Goal: Transaction & Acquisition: Book appointment/travel/reservation

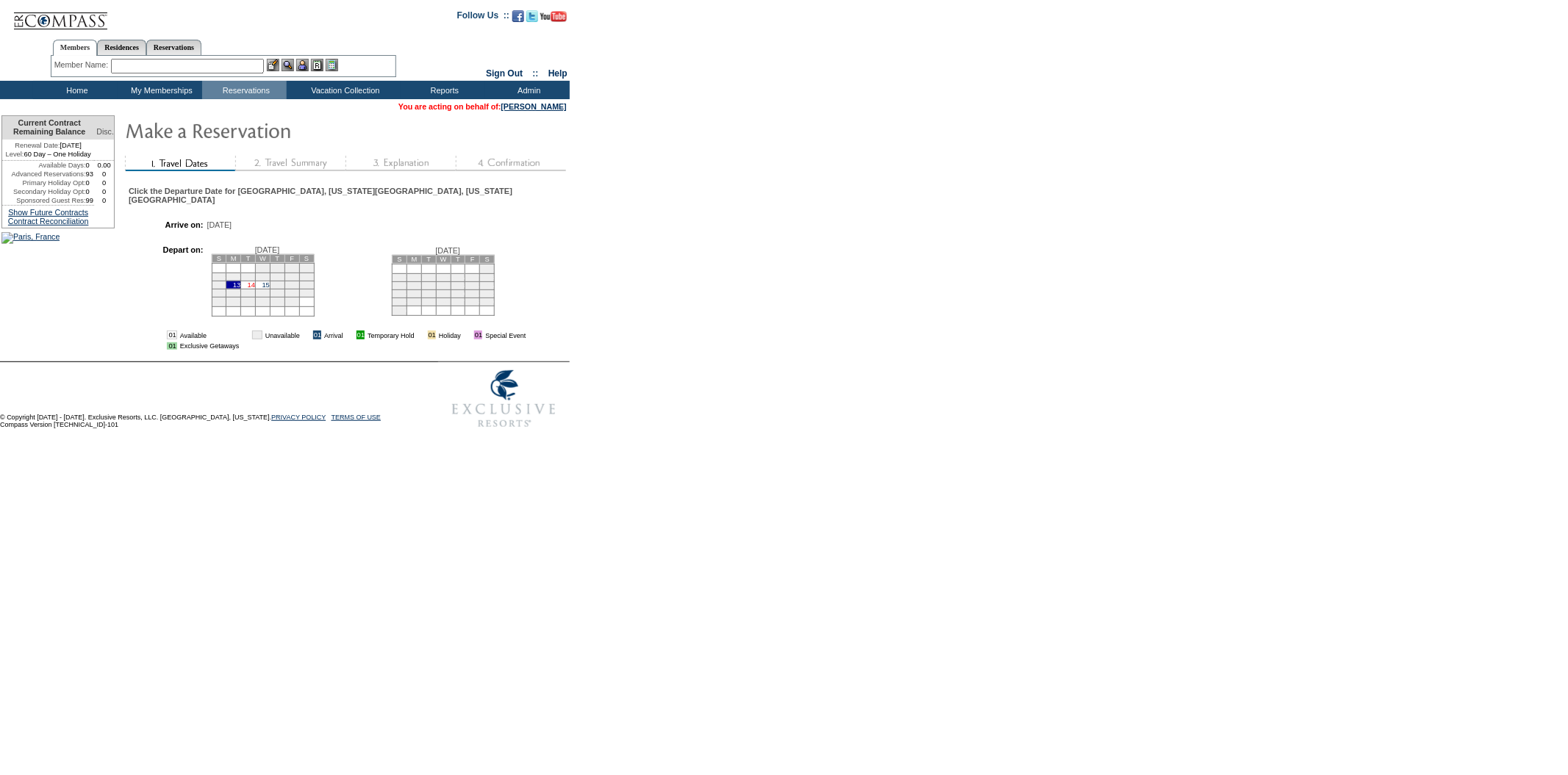
click at [255, 289] on link "14" at bounding box center [251, 284] width 7 height 7
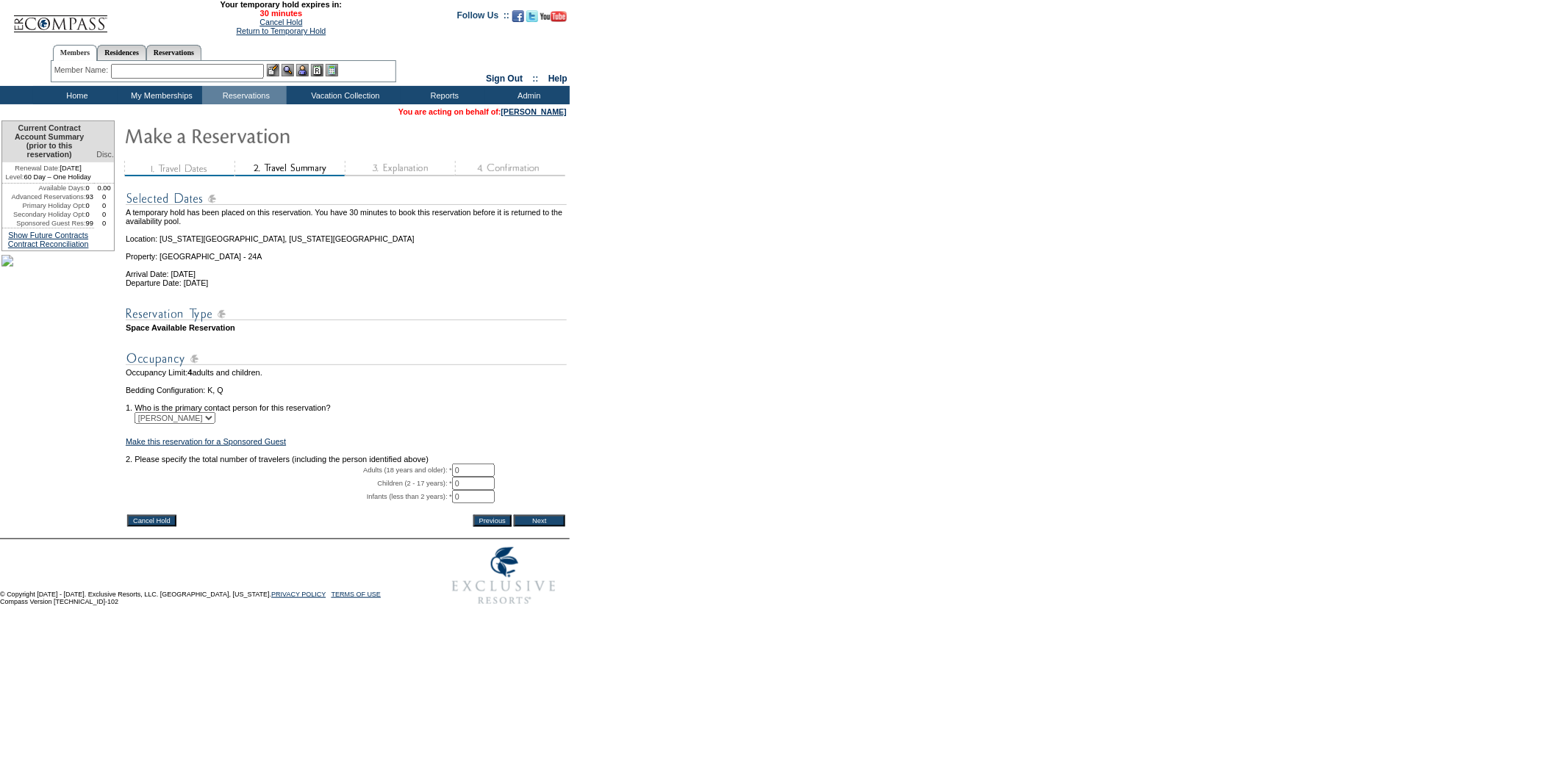
click at [486, 477] on input "0" at bounding box center [473, 470] width 43 height 13
type input "02"
click at [546, 527] on input "Next" at bounding box center [539, 520] width 51 height 12
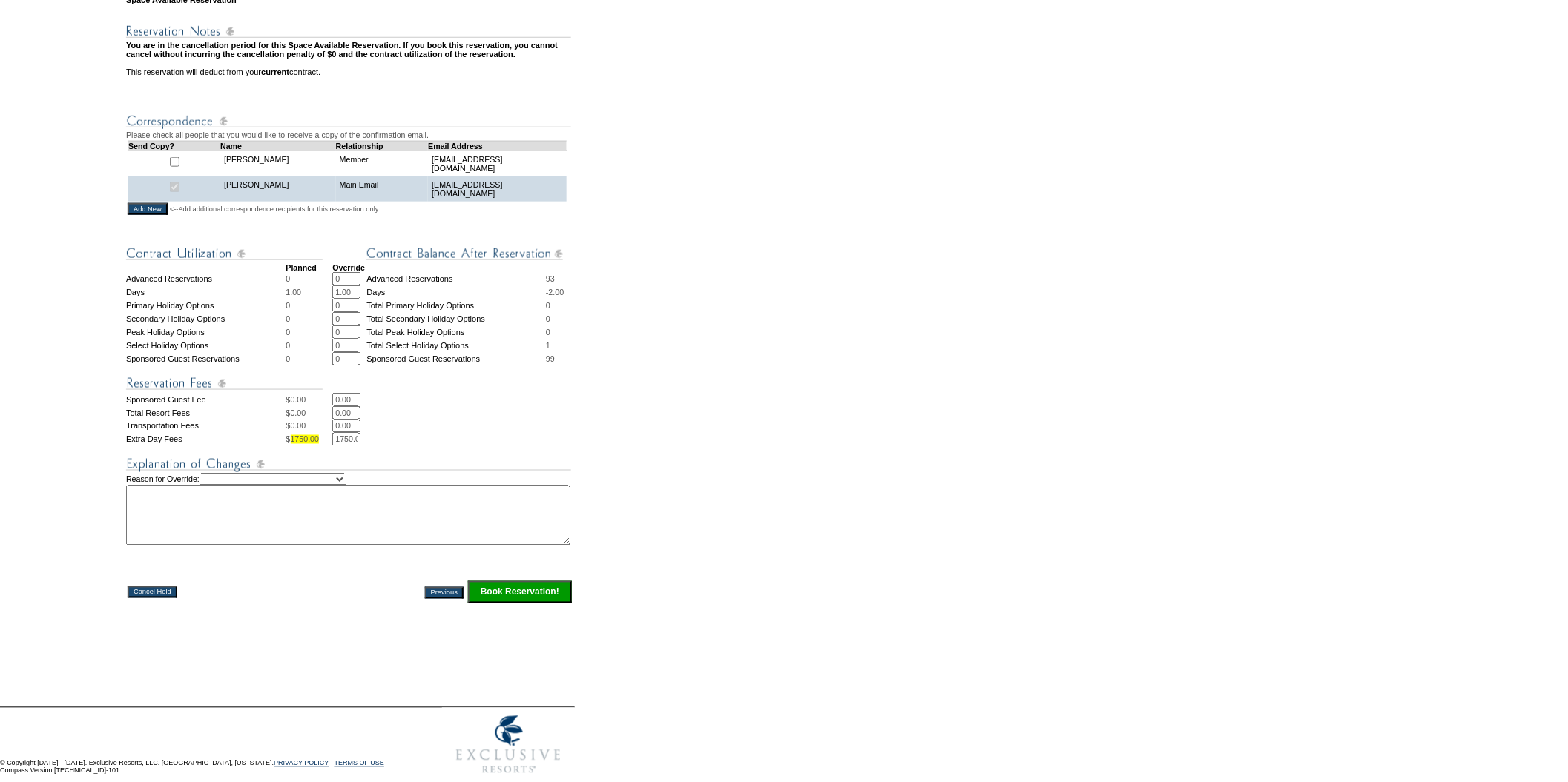
scroll to position [442, 0]
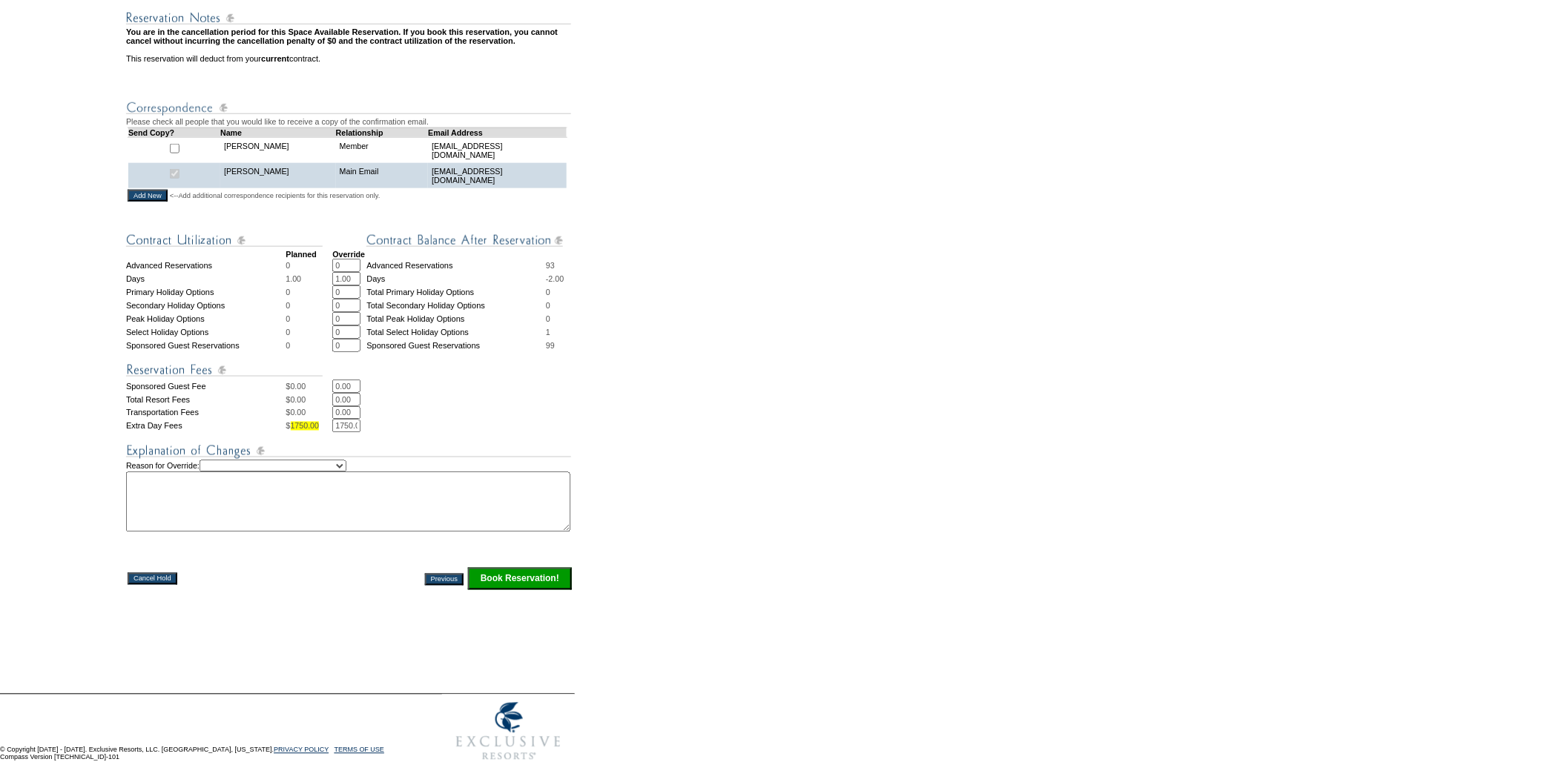
click at [346, 465] on select "Creating Continuous Stay Days Rebooked After Cancellation Editing Occupant Expe…" at bounding box center [273, 466] width 147 height 12
select select "1038"
click at [215, 461] on select "Creating Continuous Stay Days Rebooked After Cancellation Editing Occupant Expe…" at bounding box center [273, 466] width 147 height 12
click at [344, 505] on textarea at bounding box center [348, 502] width 444 height 60
type textarea "jrm"
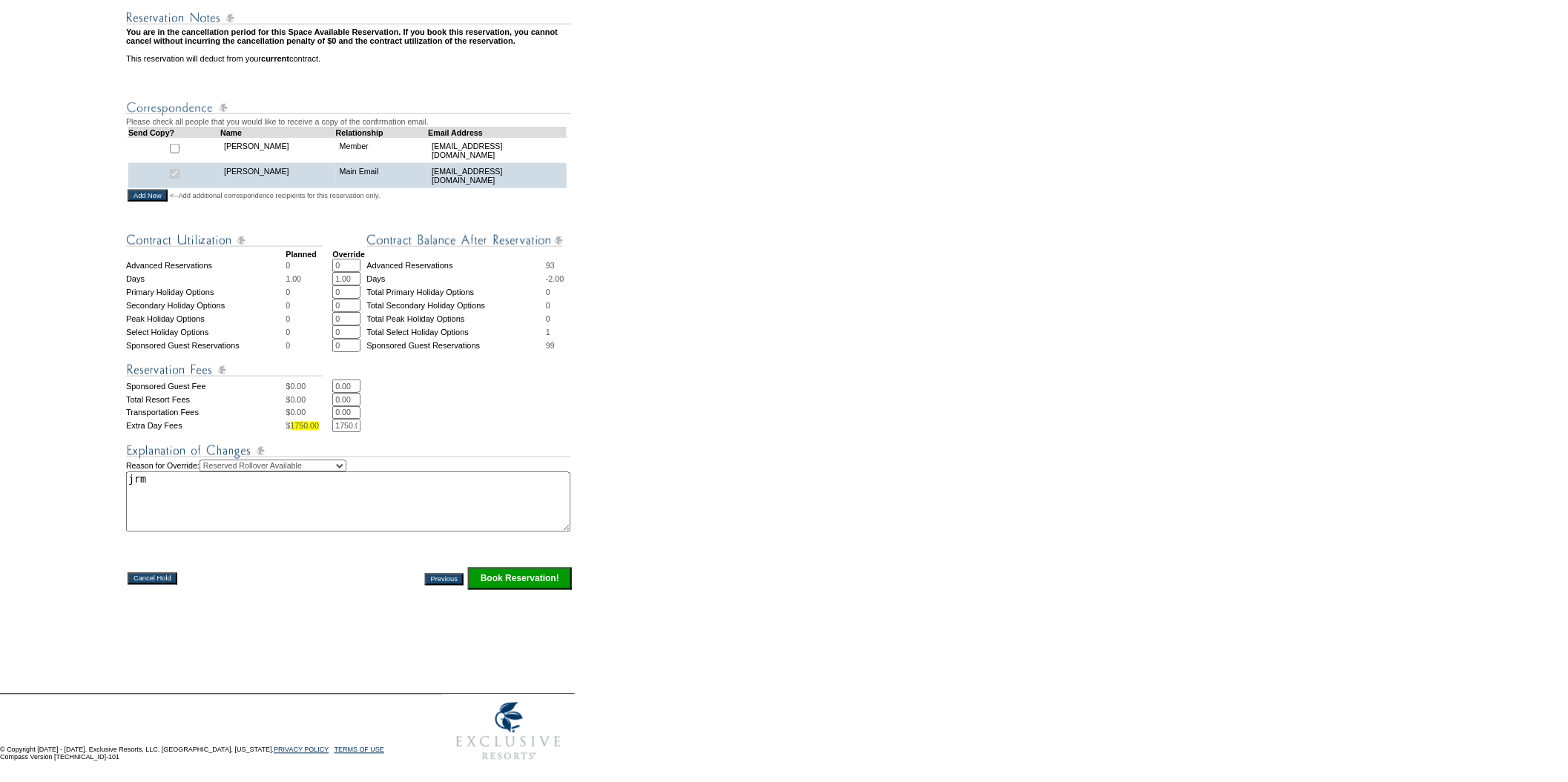
click at [541, 573] on input "Book Reservation!" at bounding box center [520, 578] width 104 height 22
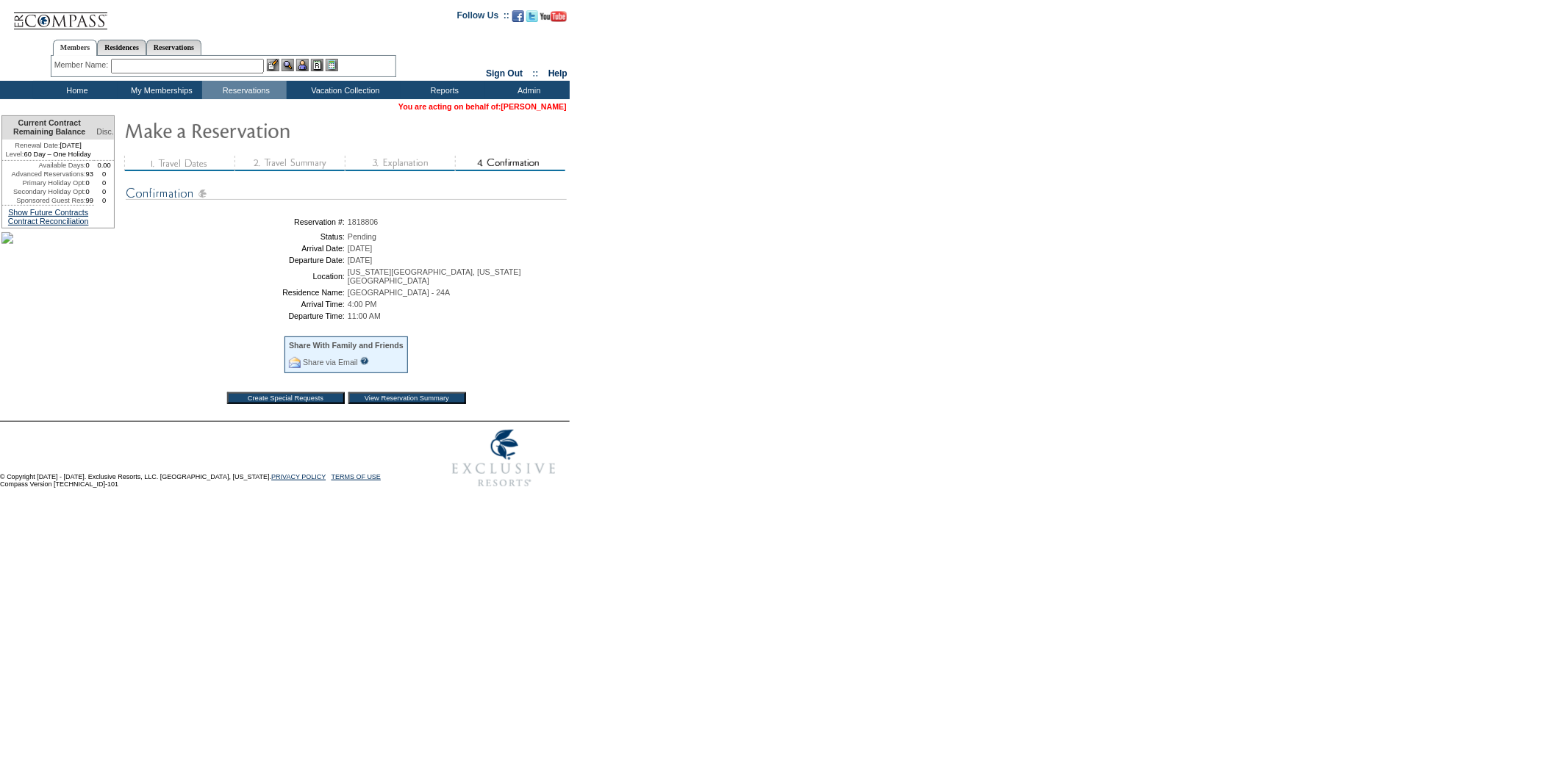
click at [531, 103] on link "[PERSON_NAME]" at bounding box center [534, 106] width 65 height 9
